Goal: Task Accomplishment & Management: Manage account settings

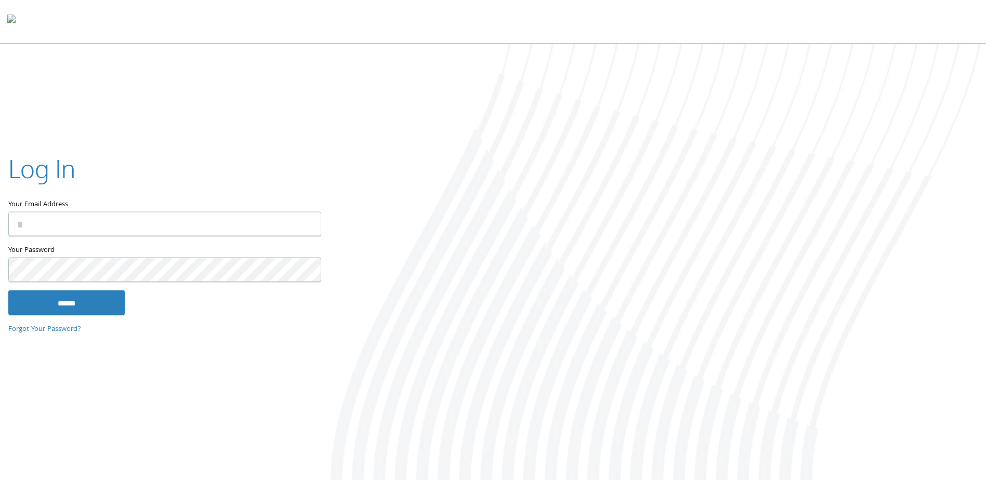
type input "**********"
click at [81, 301] on input "******" at bounding box center [66, 302] width 116 height 25
type input "**********"
click at [117, 299] on input "******" at bounding box center [66, 302] width 116 height 25
